Goal: Information Seeking & Learning: Learn about a topic

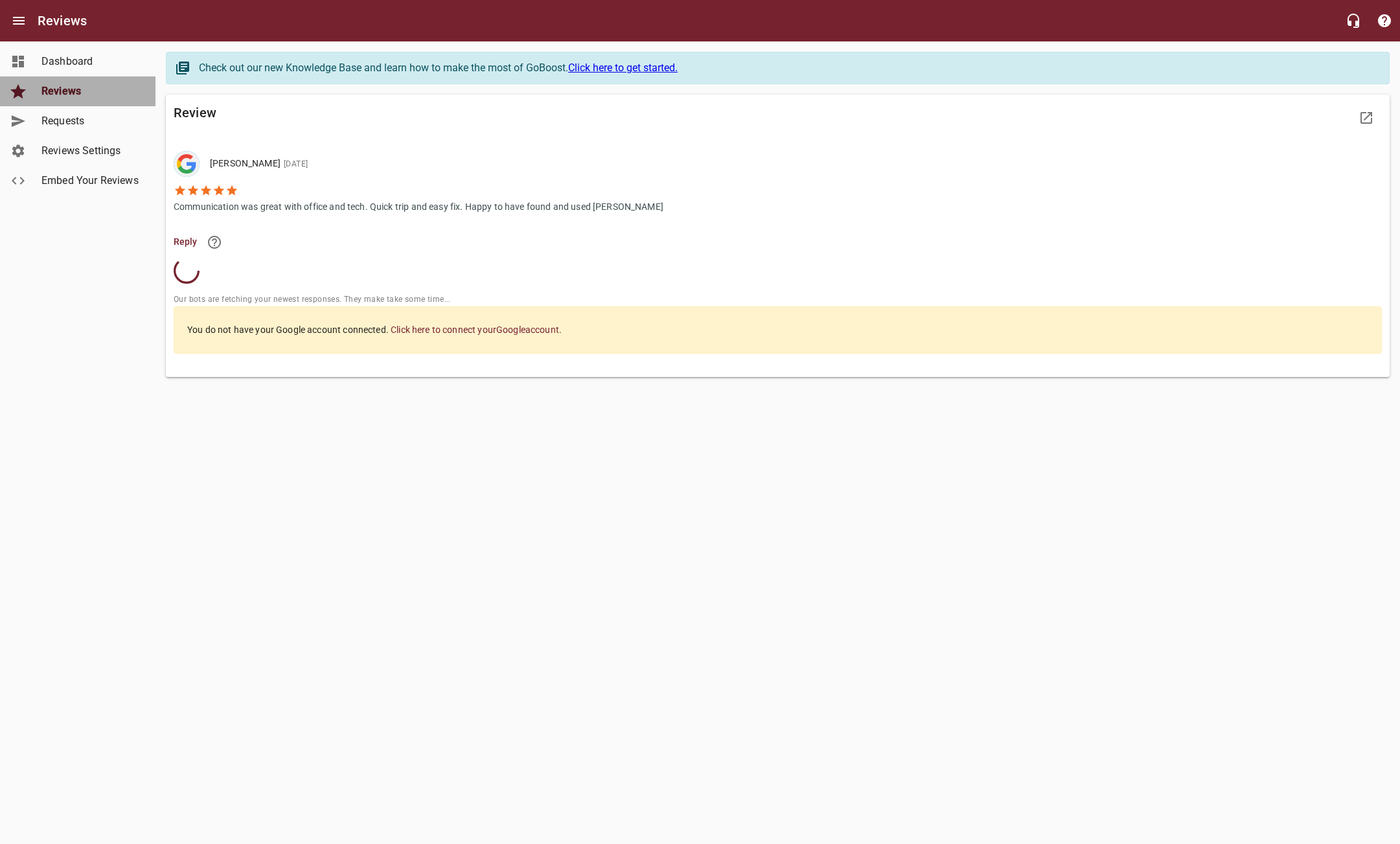
click at [52, 89] on span "Reviews" at bounding box center [91, 91] width 99 height 15
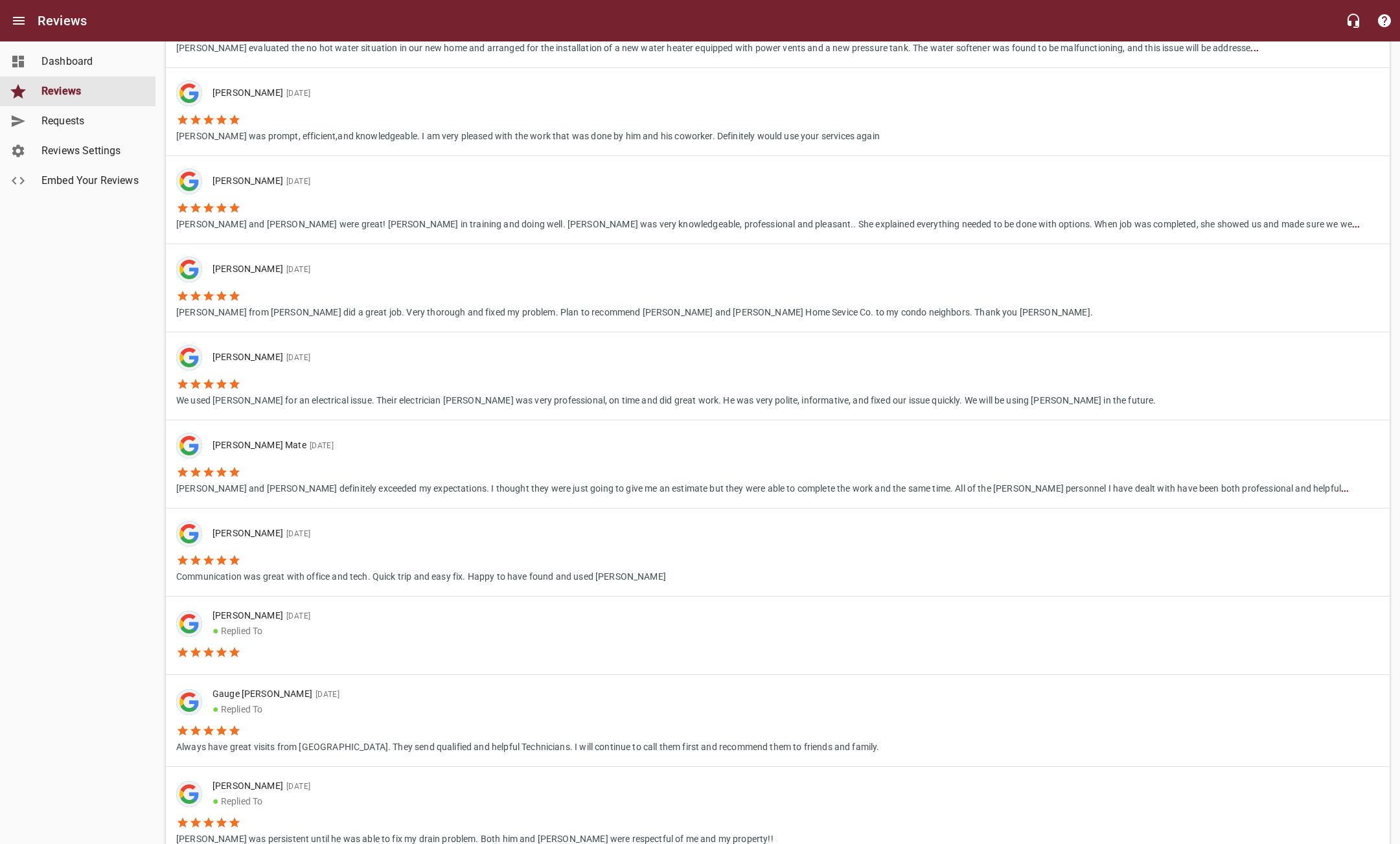
scroll to position [221, 0]
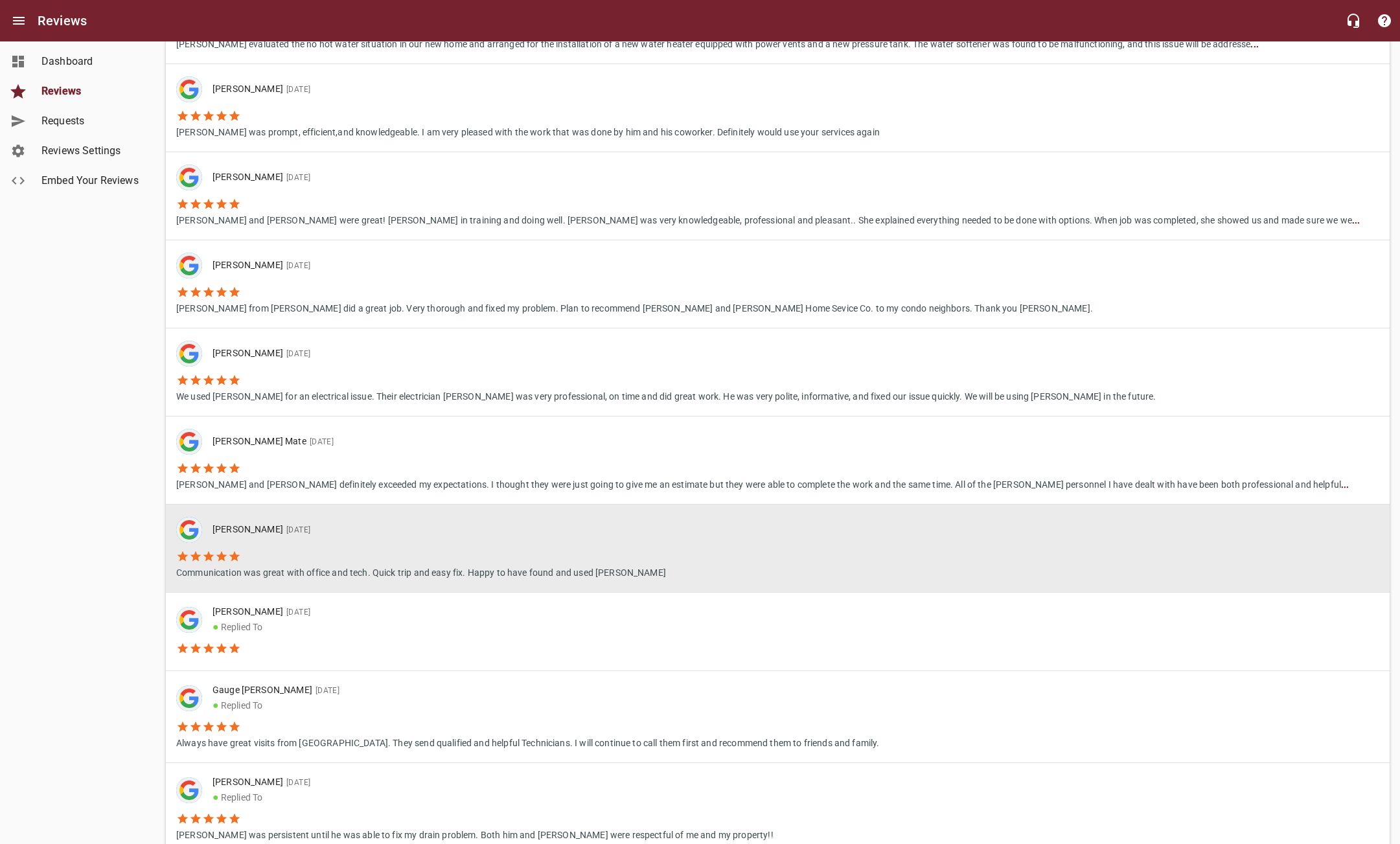
click at [315, 550] on li "Communication was great with office and tech. Quick trip and easy fix. Happy to…" at bounding box center [421, 561] width 490 height 37
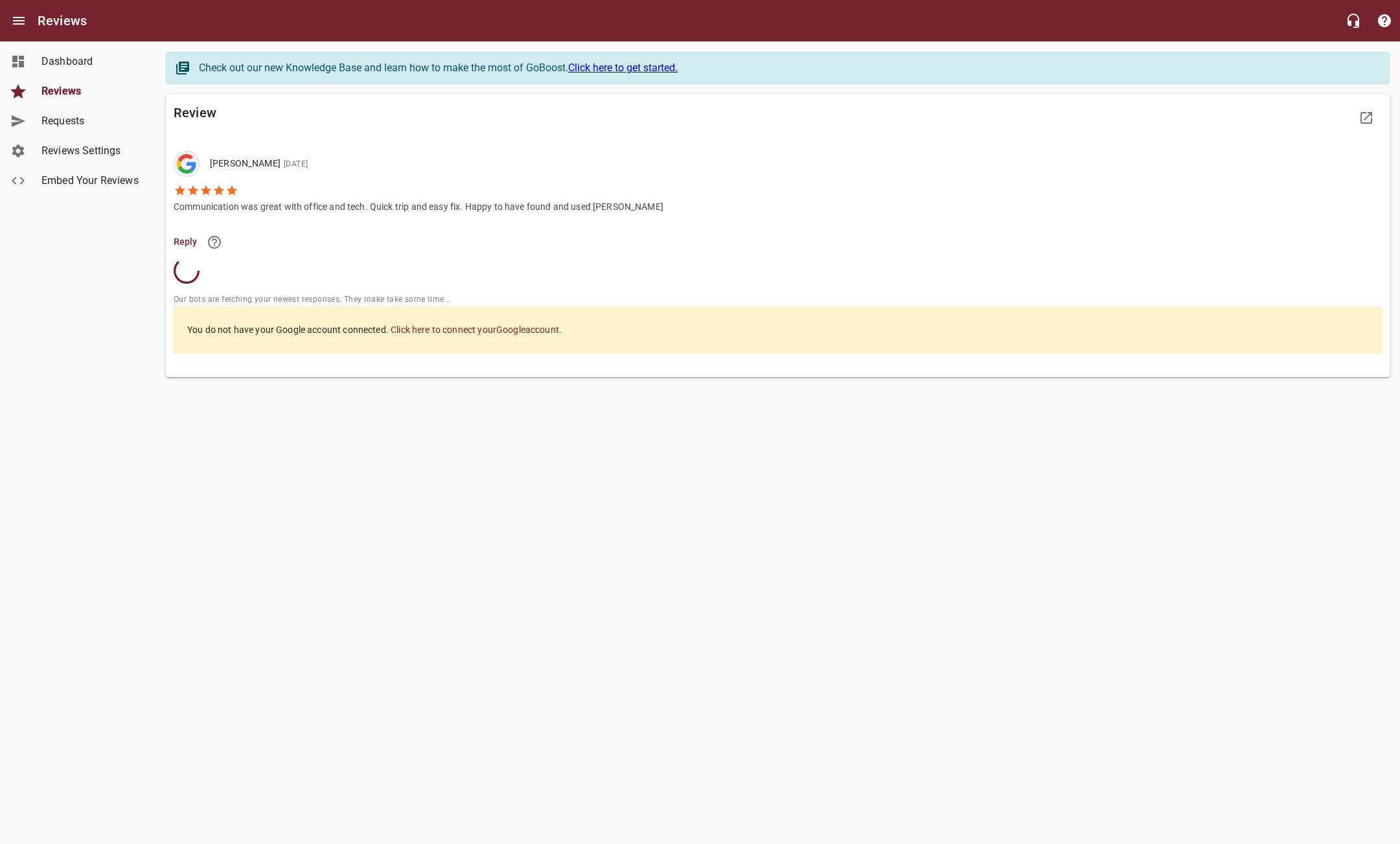
click at [52, 94] on span "Reviews" at bounding box center [91, 91] width 99 height 15
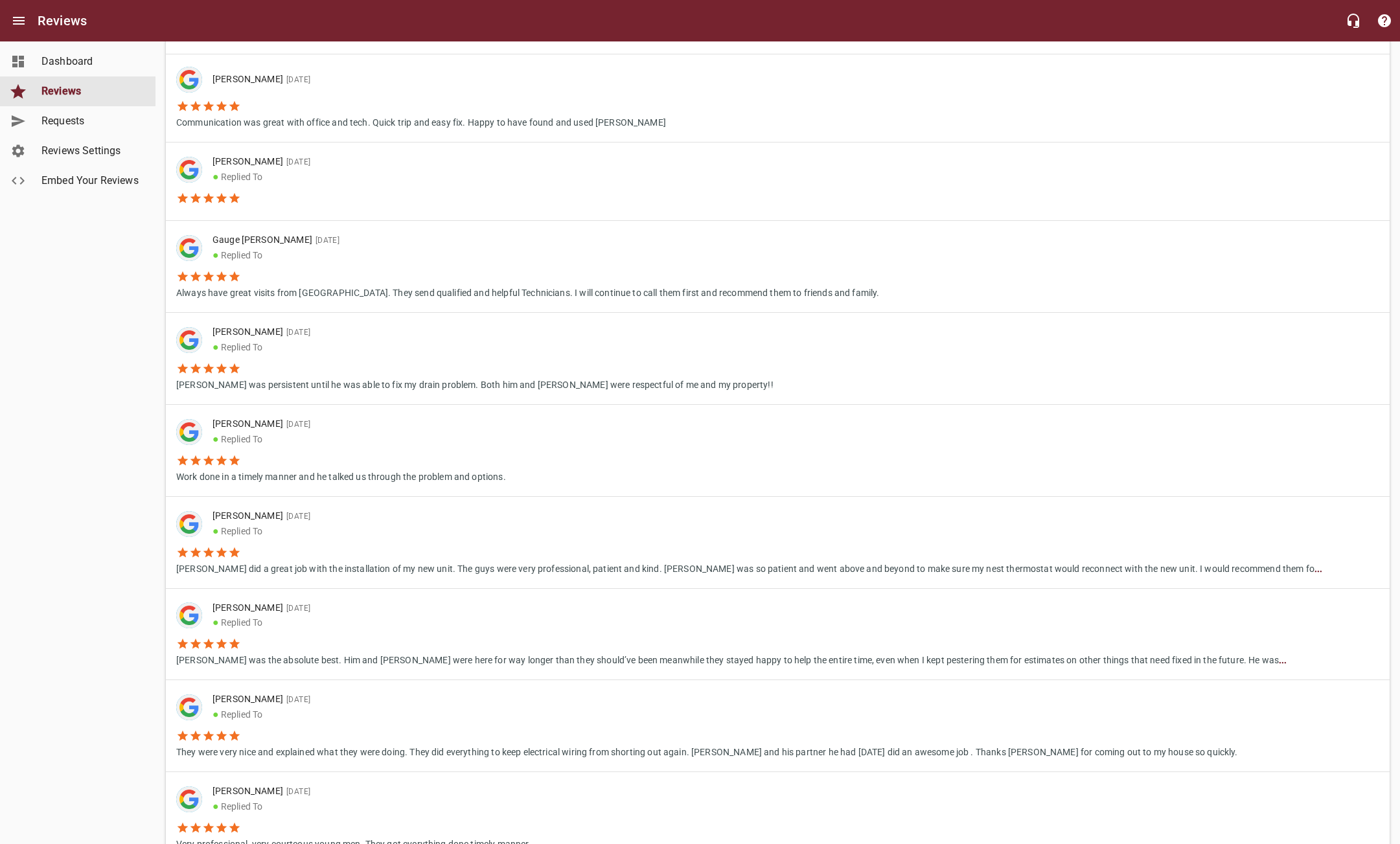
scroll to position [673, 0]
